Goal: Task Accomplishment & Management: Use online tool/utility

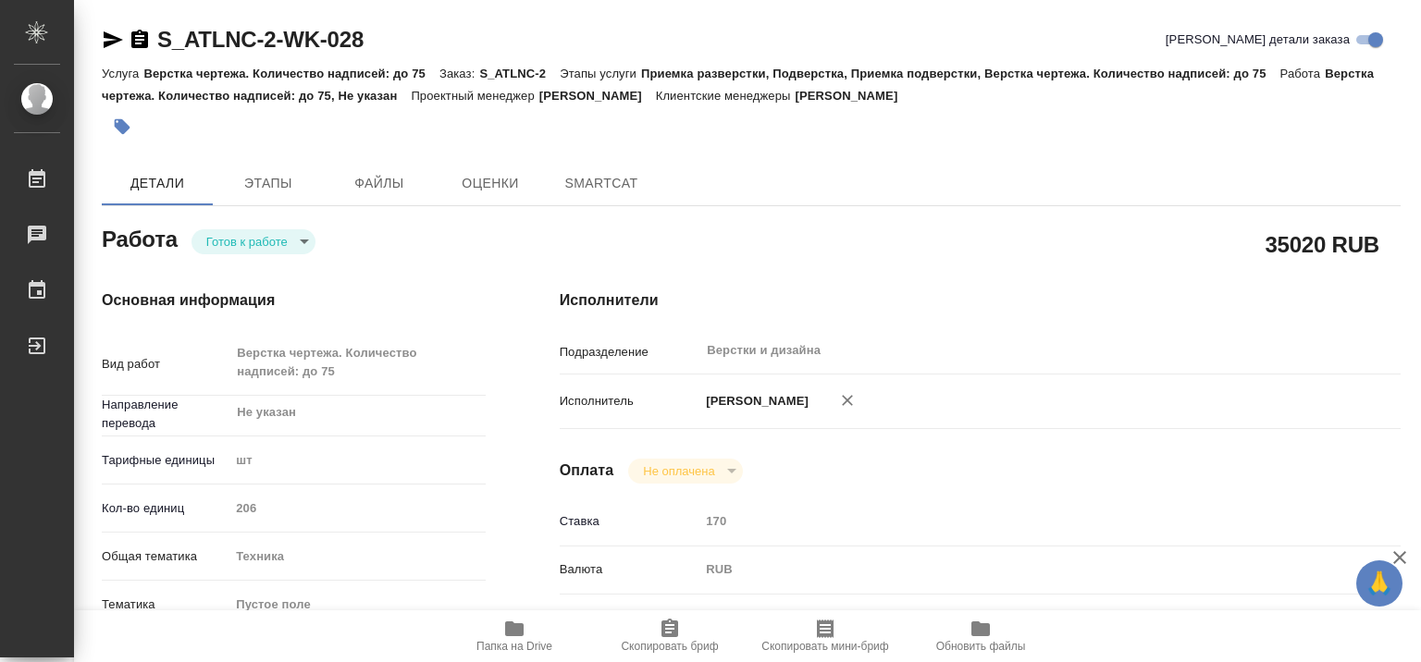
type textarea "x"
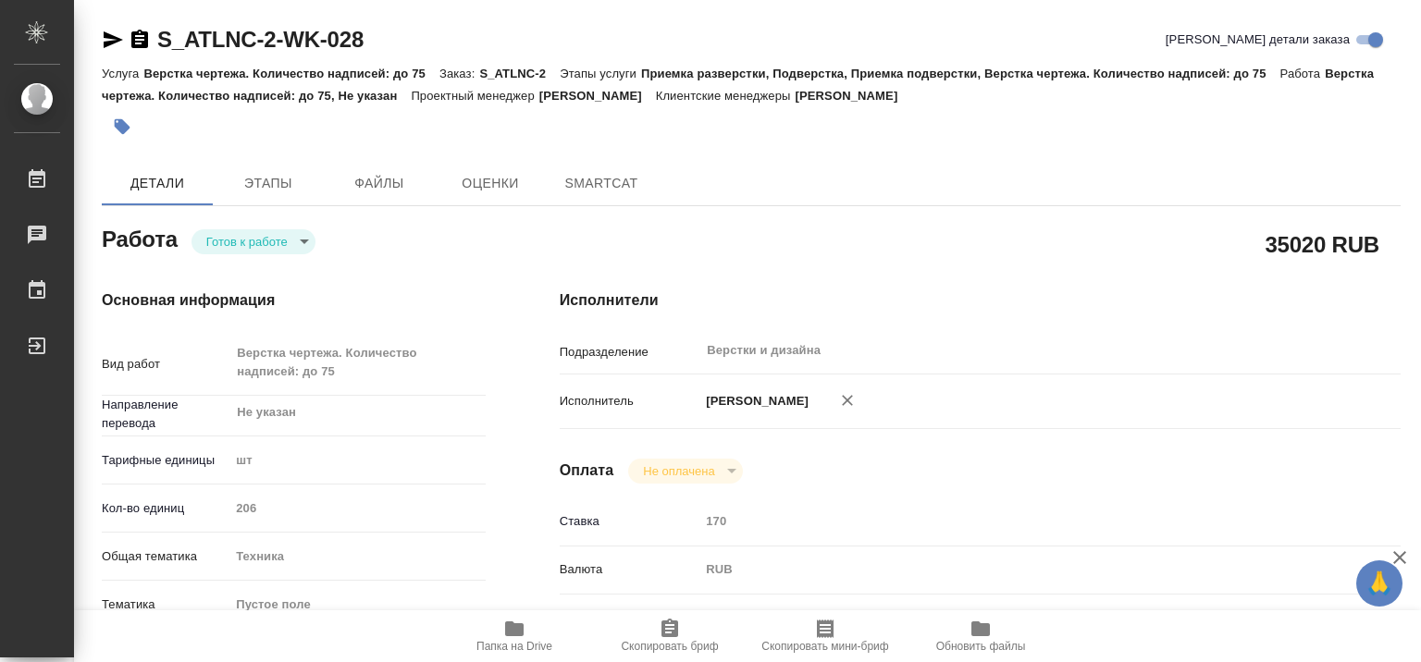
type textarea "x"
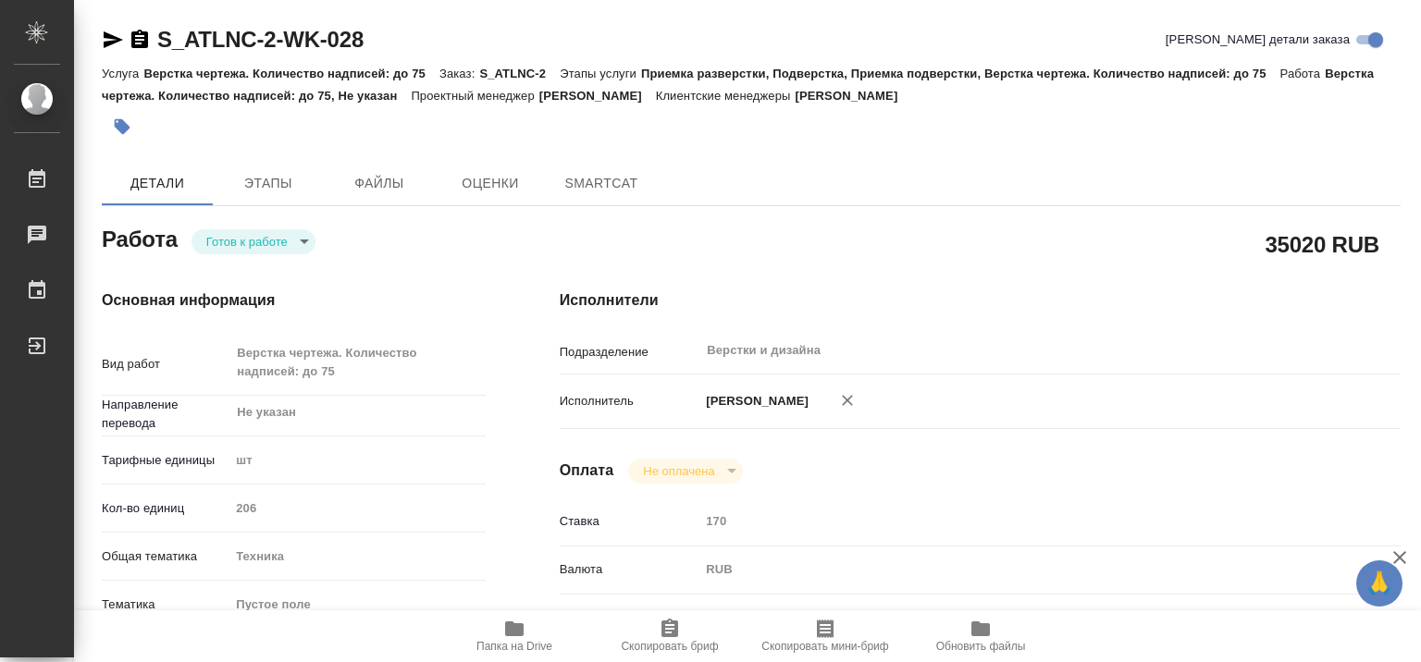
type textarea "x"
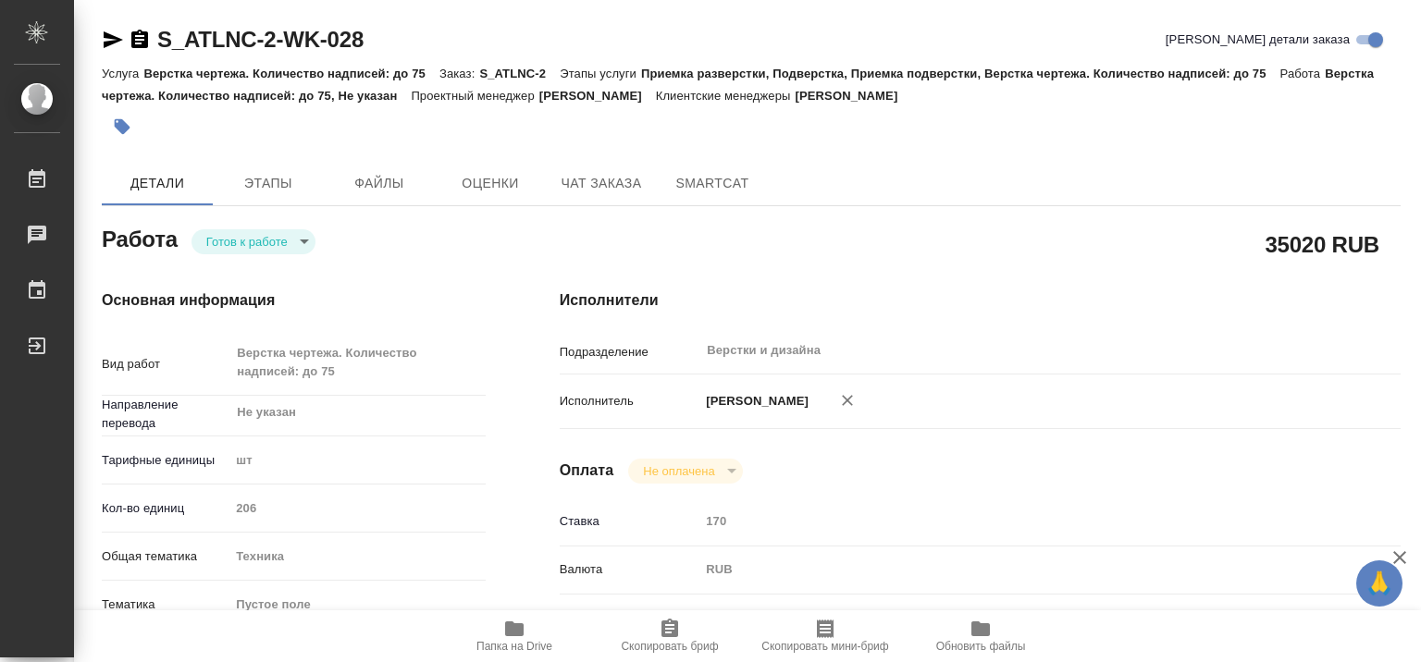
type textarea "x"
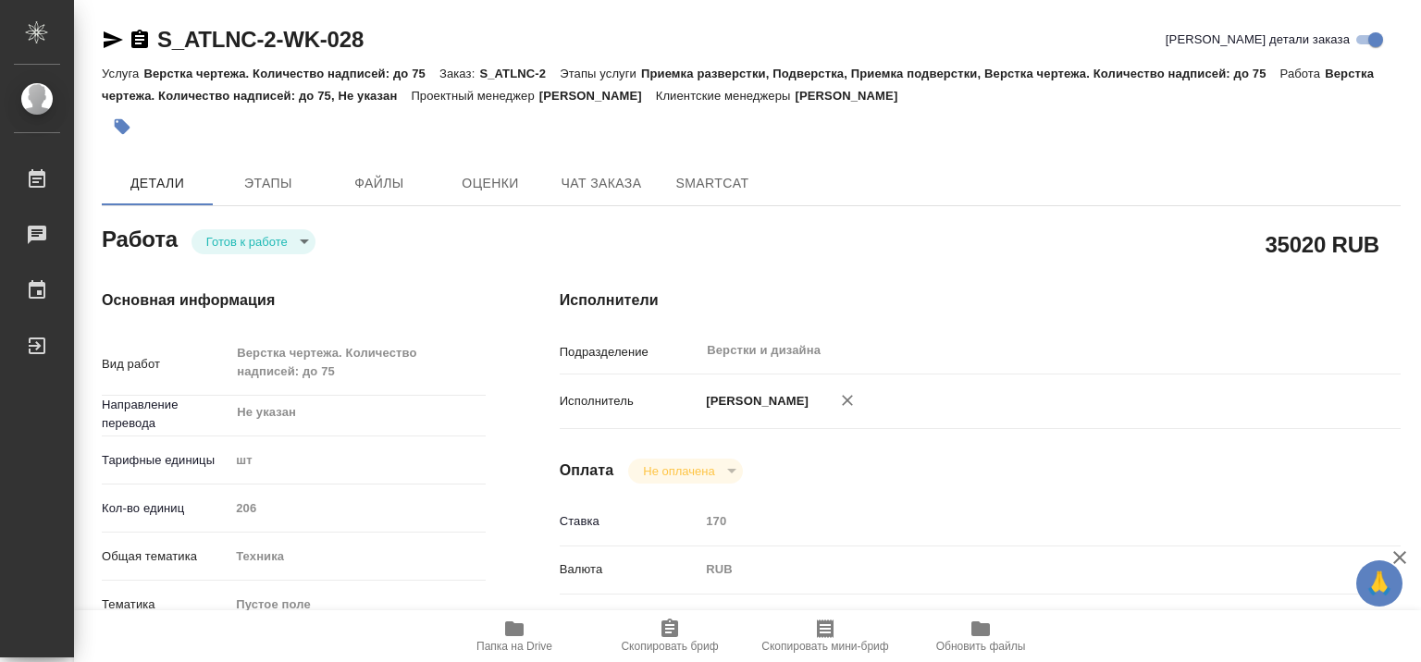
click at [304, 241] on body "🙏 .cls-1 fill:#fff; AWATERA Gumyonnyy [PERSON_NAME] Чаты График Выйти S_ATLNC-2…" at bounding box center [710, 331] width 1421 height 662
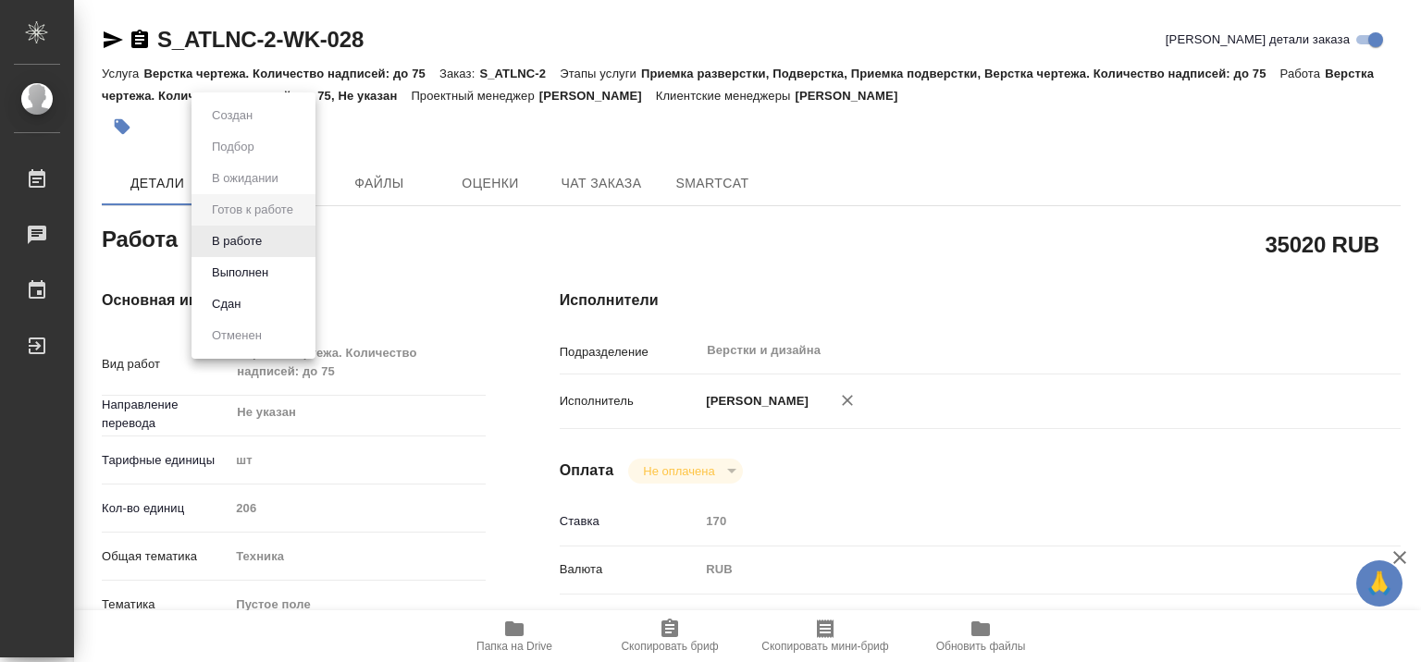
type textarea "x"
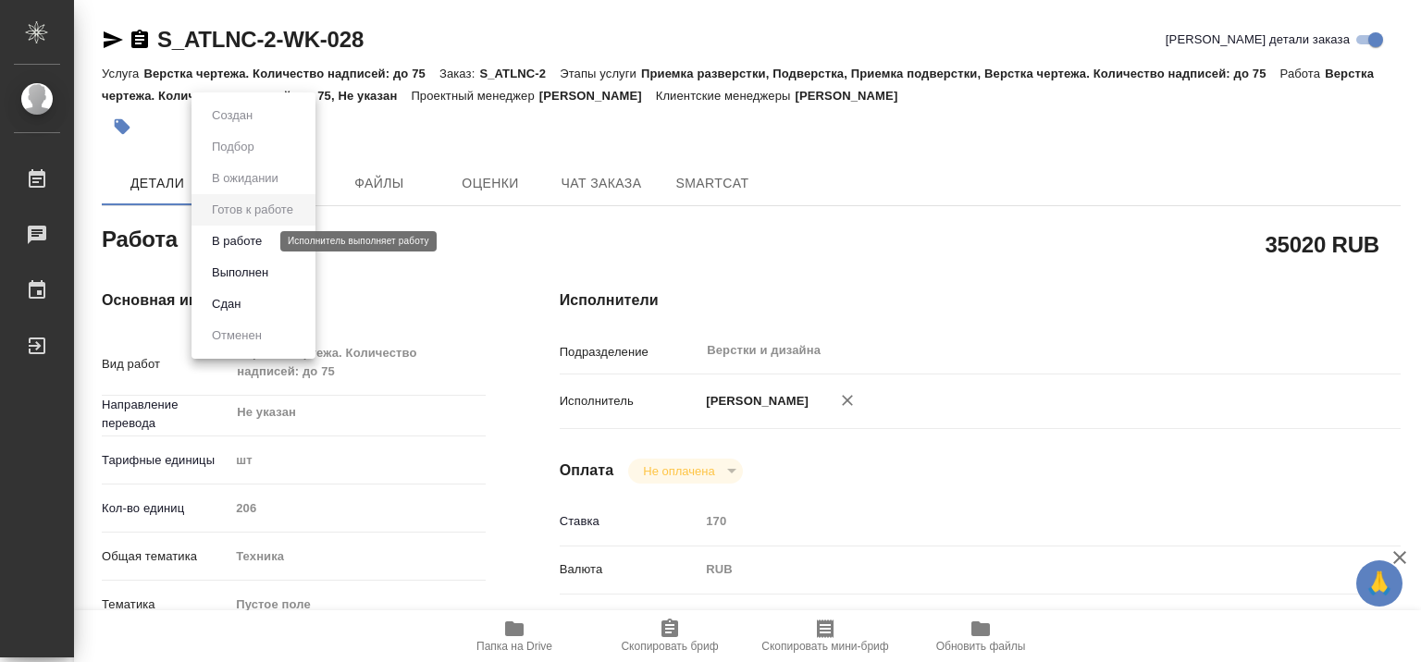
click at [254, 242] on button "В работе" at bounding box center [236, 241] width 61 height 20
click at [254, 242] on div "[PERSON_NAME] к работе readyForWork" at bounding box center [294, 237] width 384 height 33
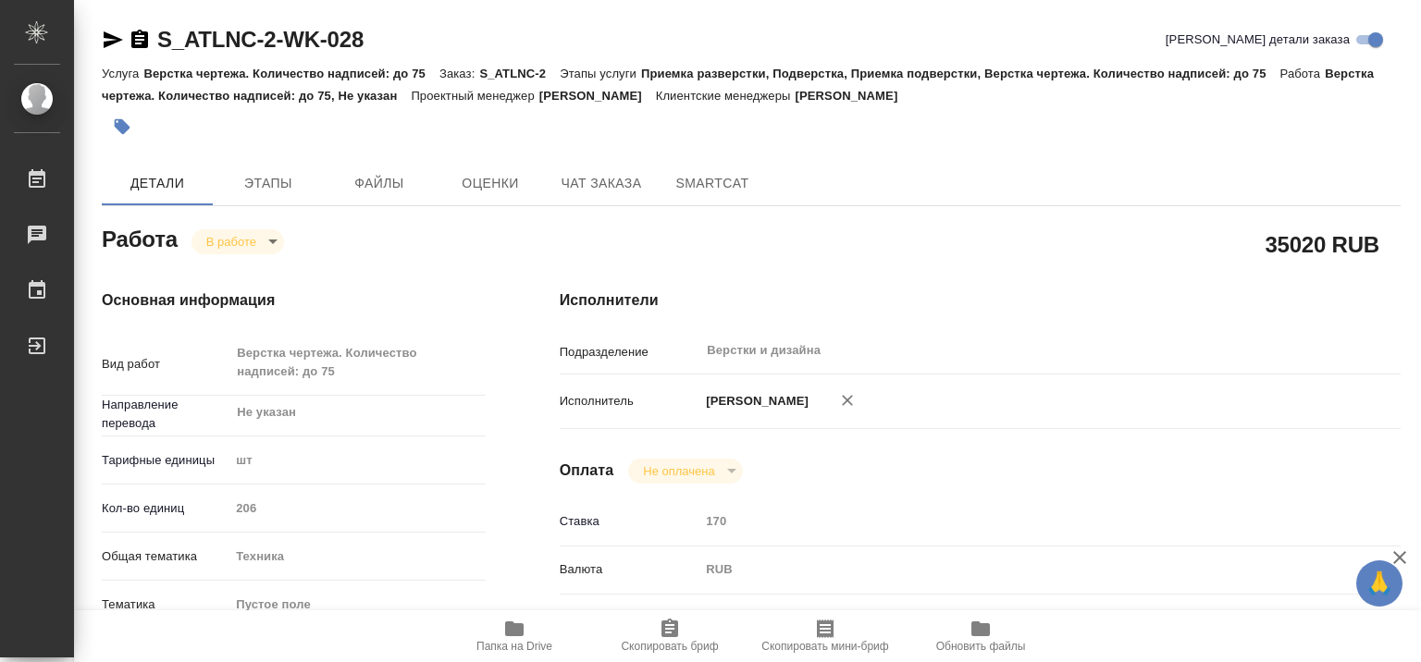
type textarea "x"
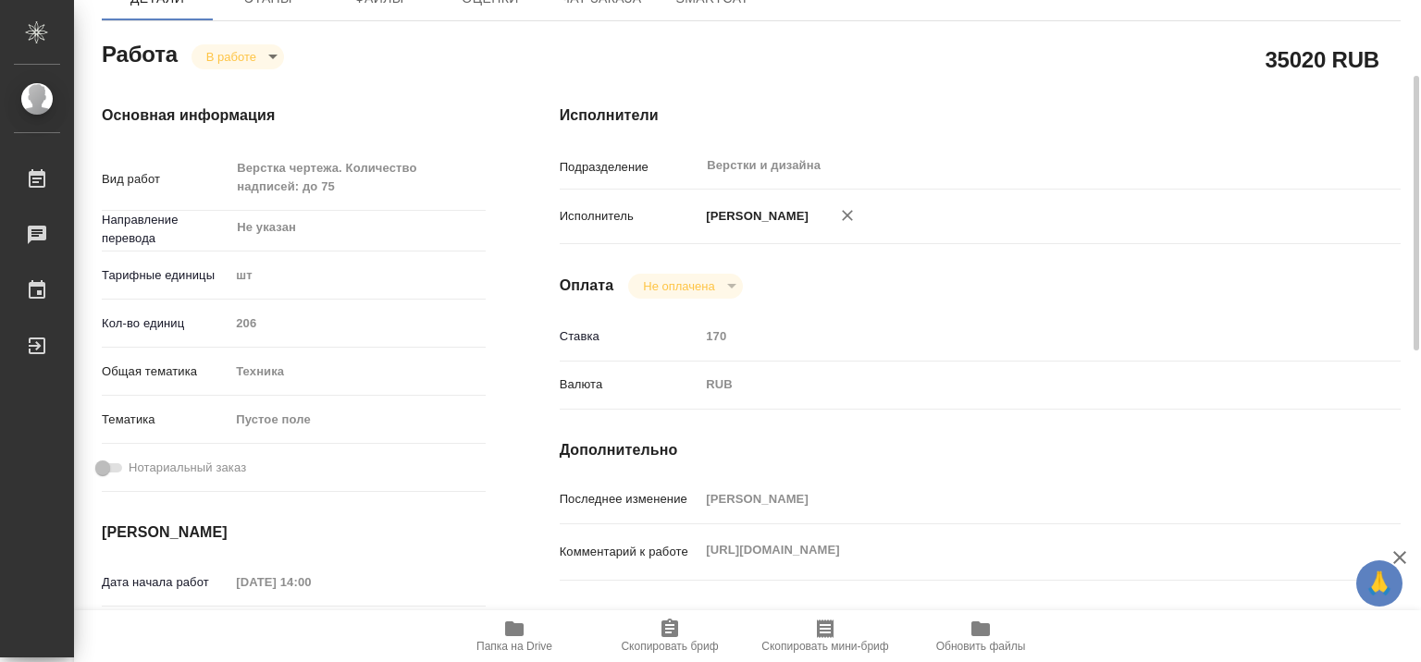
type textarea "x"
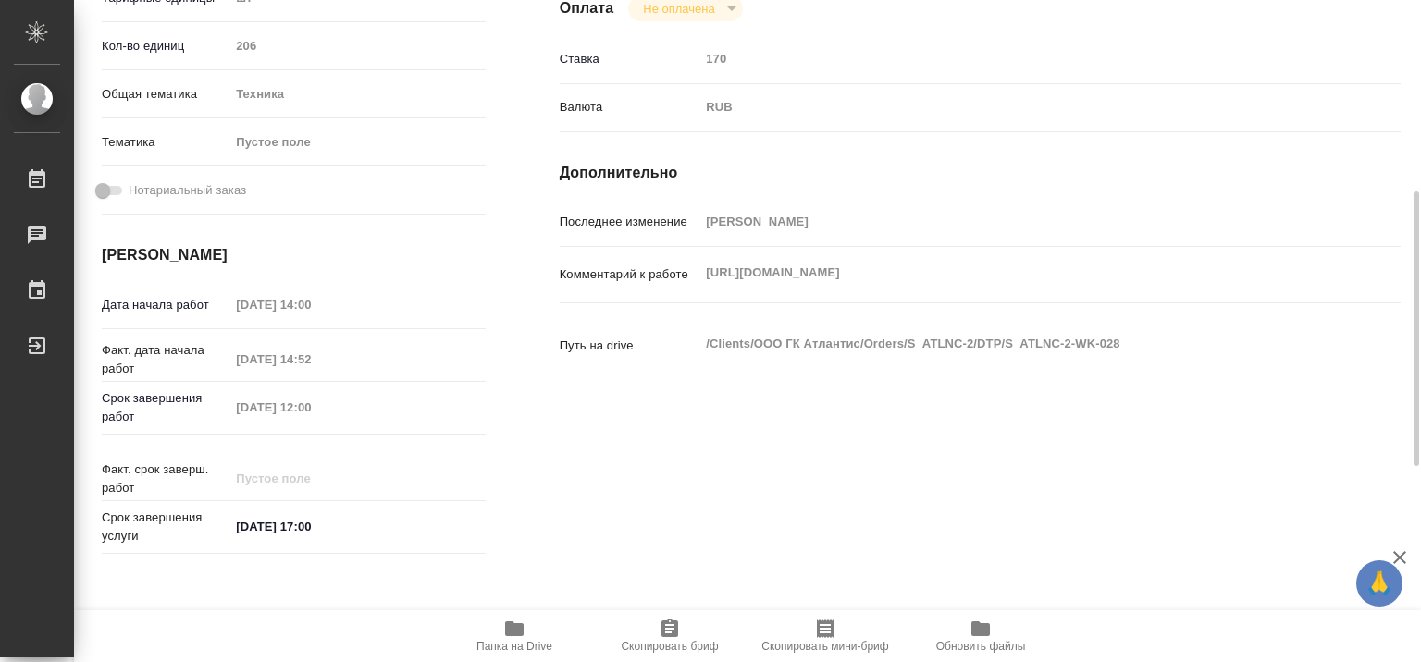
scroll to position [185, 0]
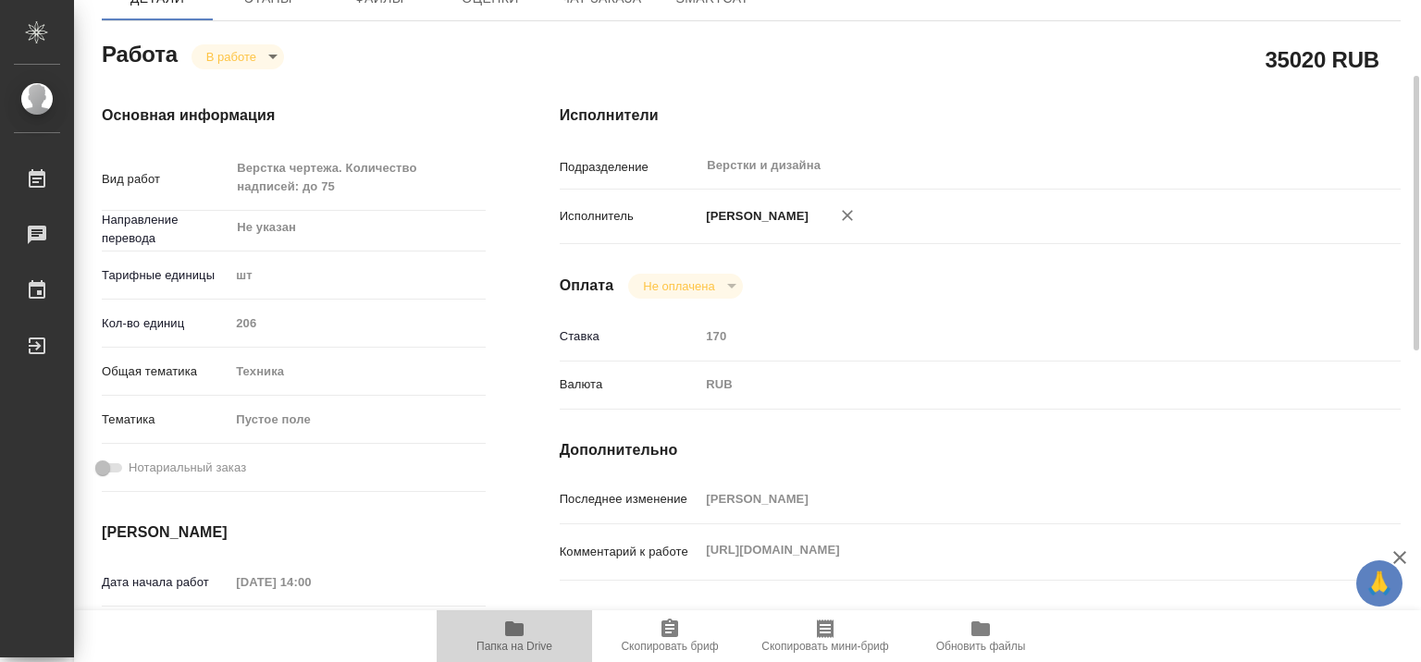
click at [529, 636] on span "Папка на Drive" at bounding box center [514, 635] width 133 height 35
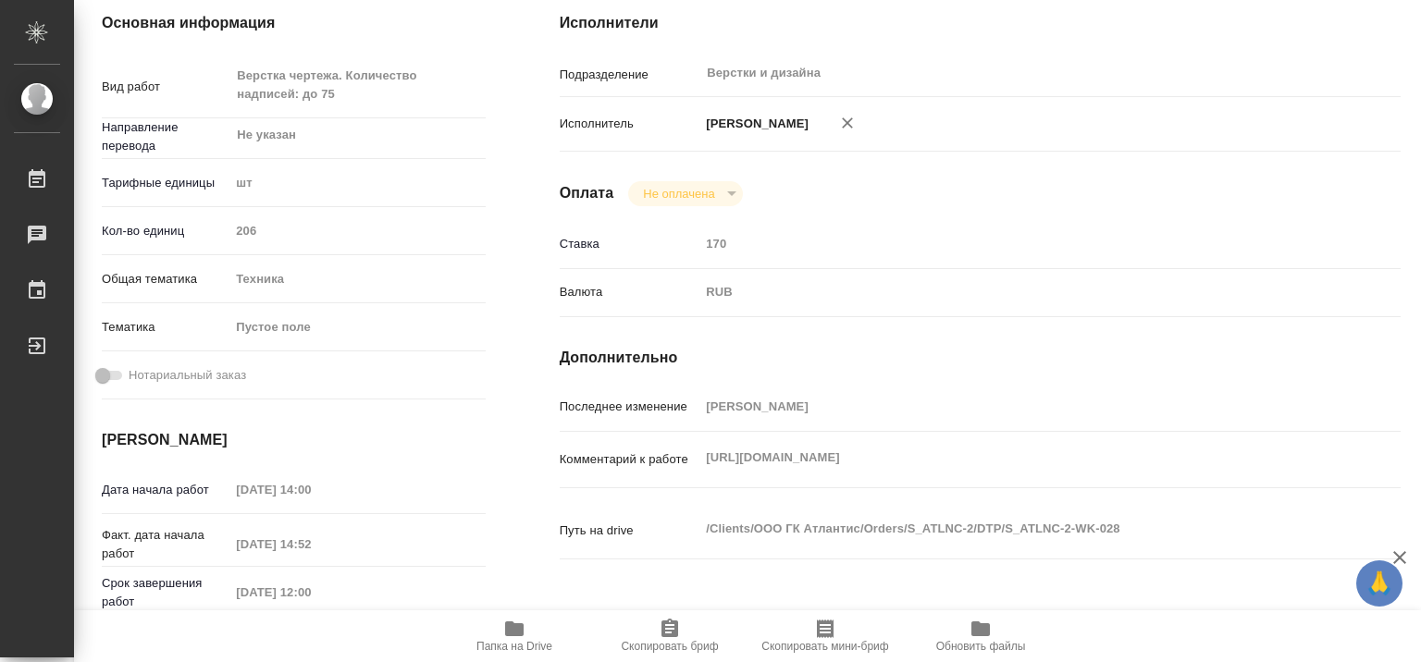
scroll to position [0, 0]
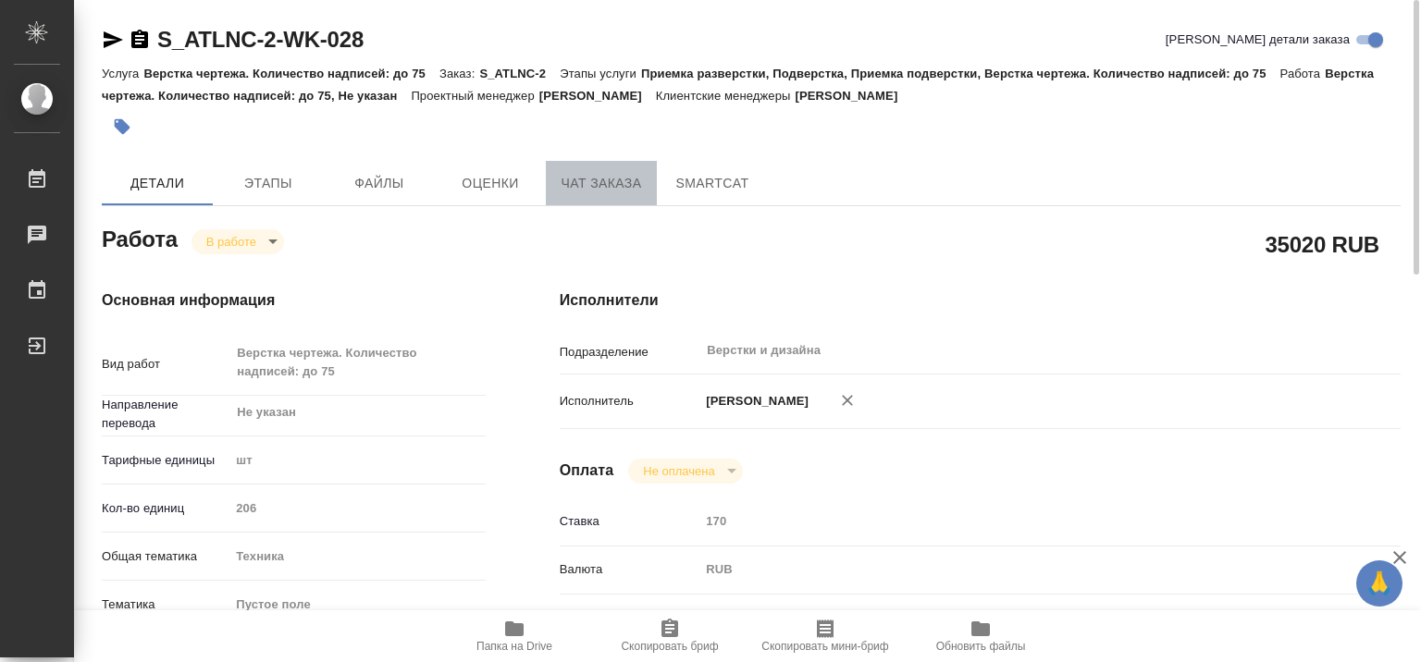
click at [592, 179] on span "Чат заказа" at bounding box center [601, 183] width 89 height 23
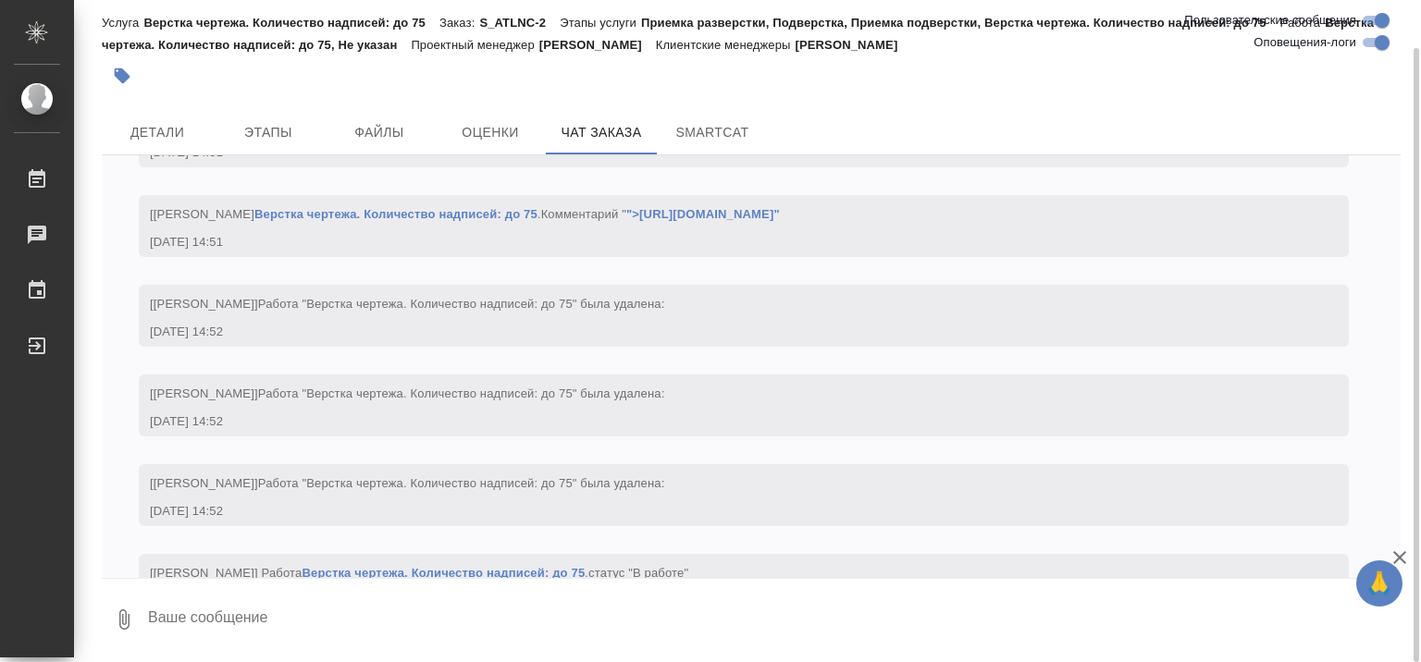
scroll to position [8964, 0]
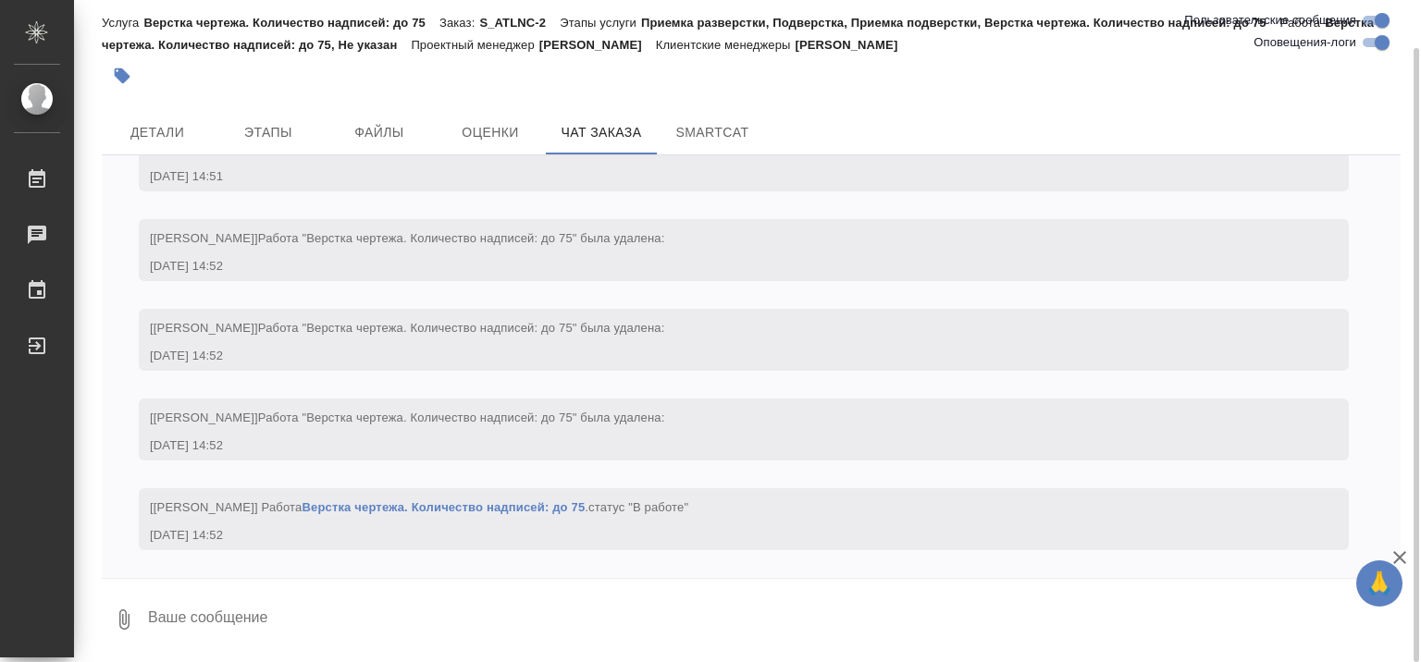
click at [381, 508] on link "Верстка чертежа. Количество надписей: до 75" at bounding box center [443, 507] width 283 height 14
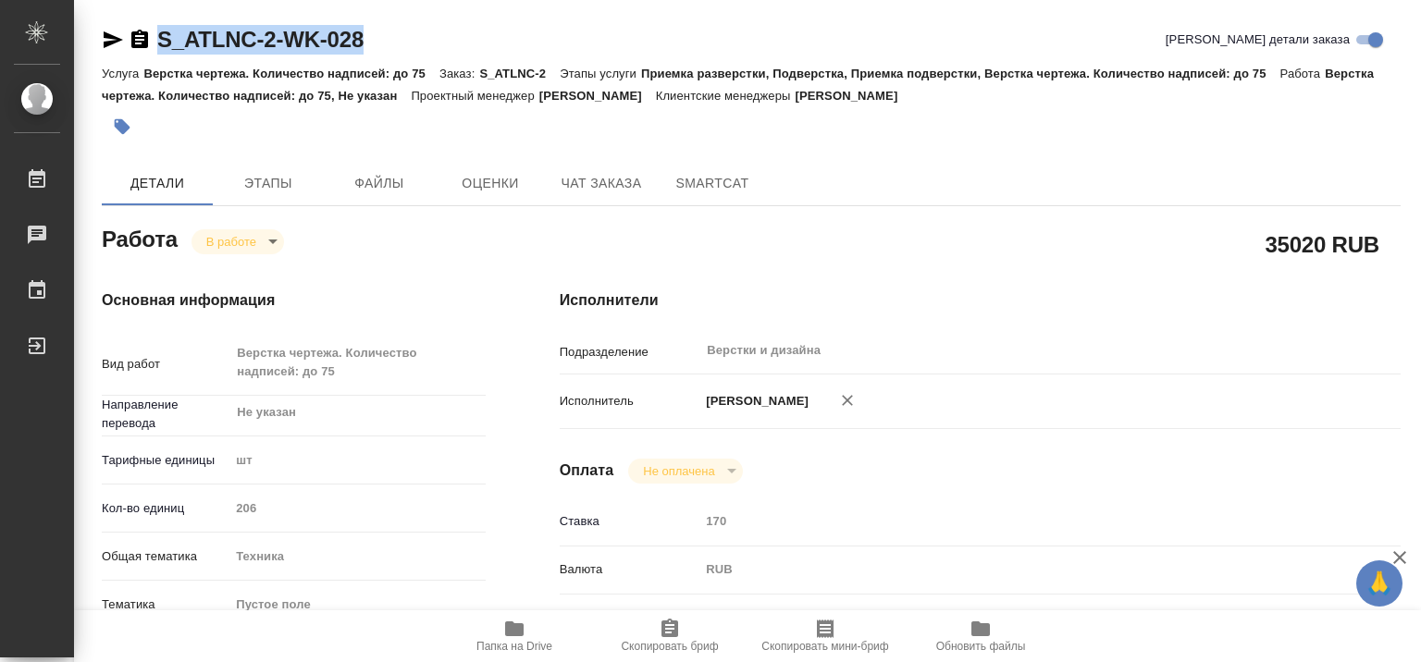
drag, startPoint x: 383, startPoint y: 43, endPoint x: 159, endPoint y: 36, distance: 224.0
click at [159, 36] on div "S_ATLNC-2-WK-028 Кратко детали заказа" at bounding box center [751, 40] width 1299 height 30
copy link "S_ATLNC-2-WK-028"
